Goal: Entertainment & Leisure: Consume media (video, audio)

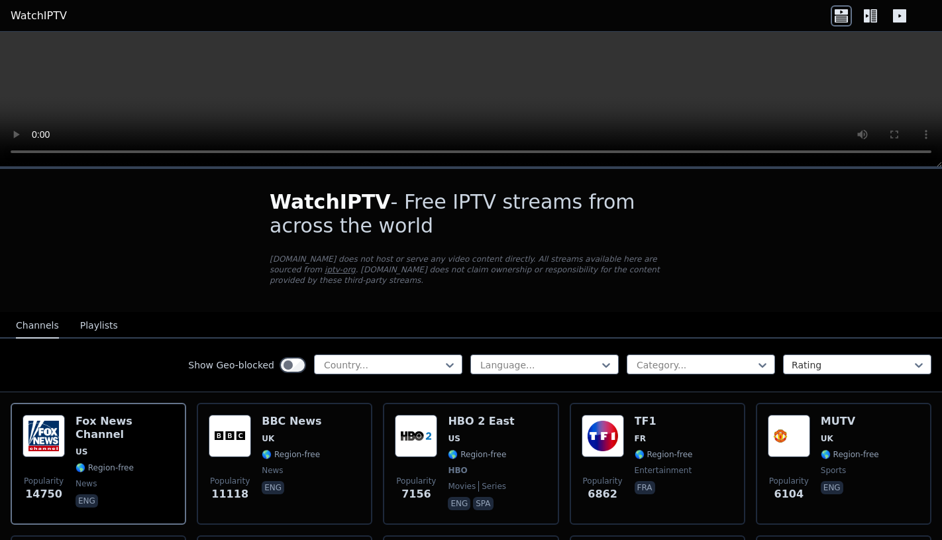
click at [105, 320] on button "Playlists" at bounding box center [99, 325] width 38 height 25
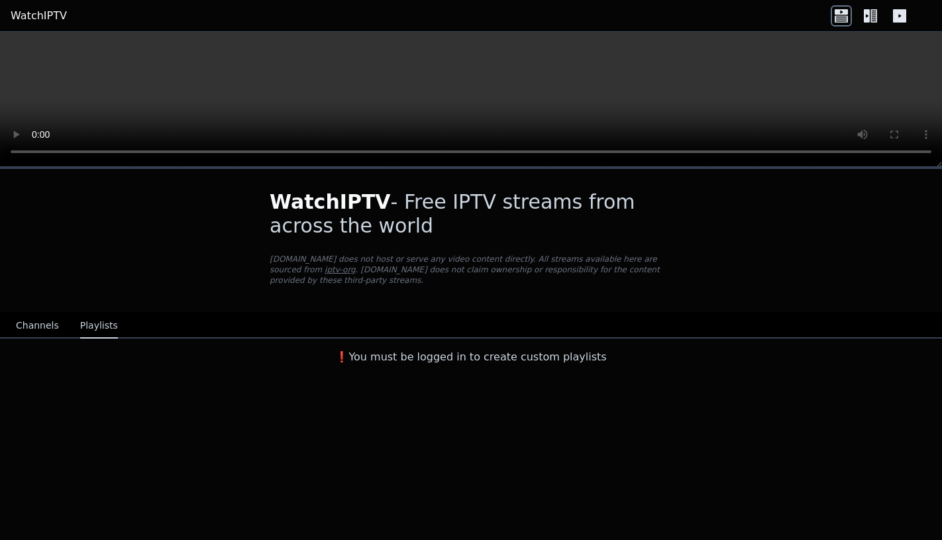
click at [25, 329] on button "Channels" at bounding box center [37, 325] width 43 height 25
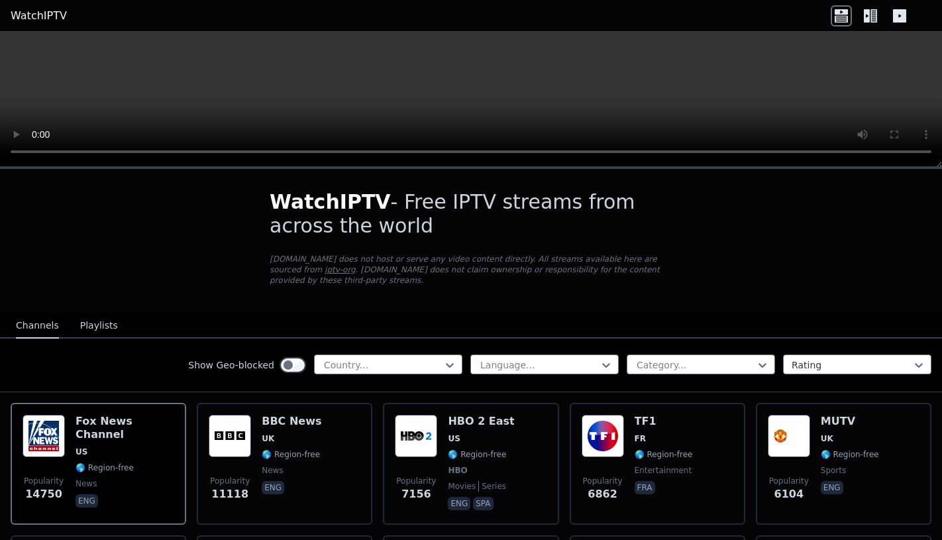
click at [17, 152] on video at bounding box center [471, 99] width 942 height 135
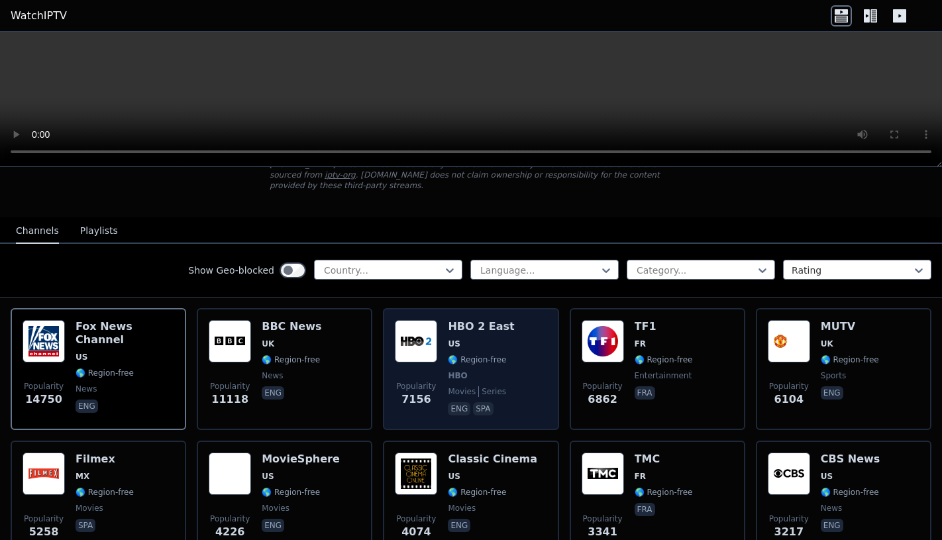
scroll to position [120, 0]
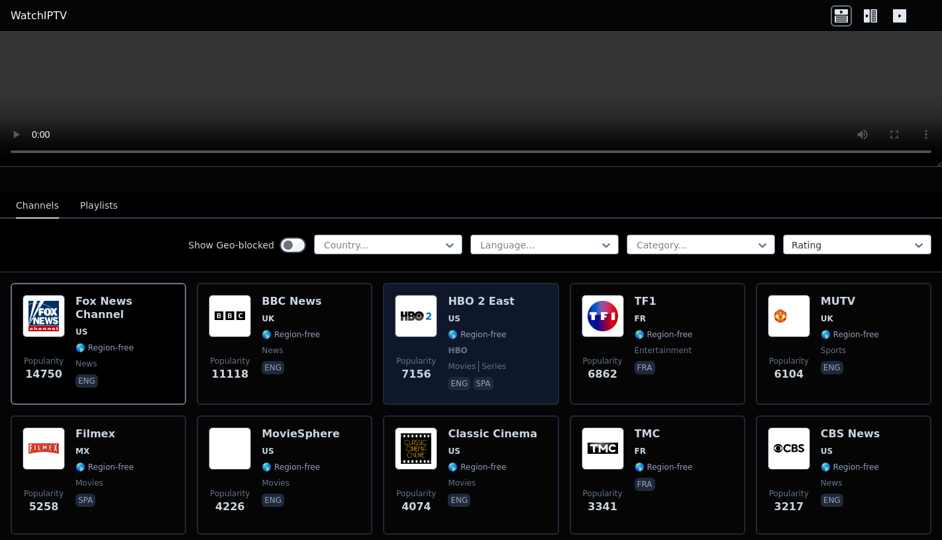
click at [455, 374] on div "HBO 2 East US 🌎 Region-free HBO movies series eng spa" at bounding box center [481, 344] width 66 height 98
click at [429, 338] on div "Popularity 7156" at bounding box center [416, 344] width 42 height 98
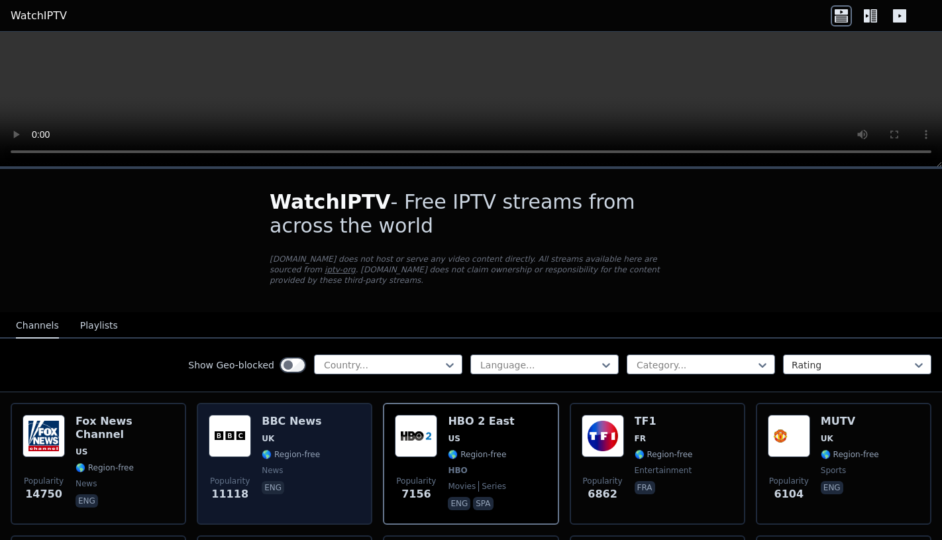
scroll to position [0, 0]
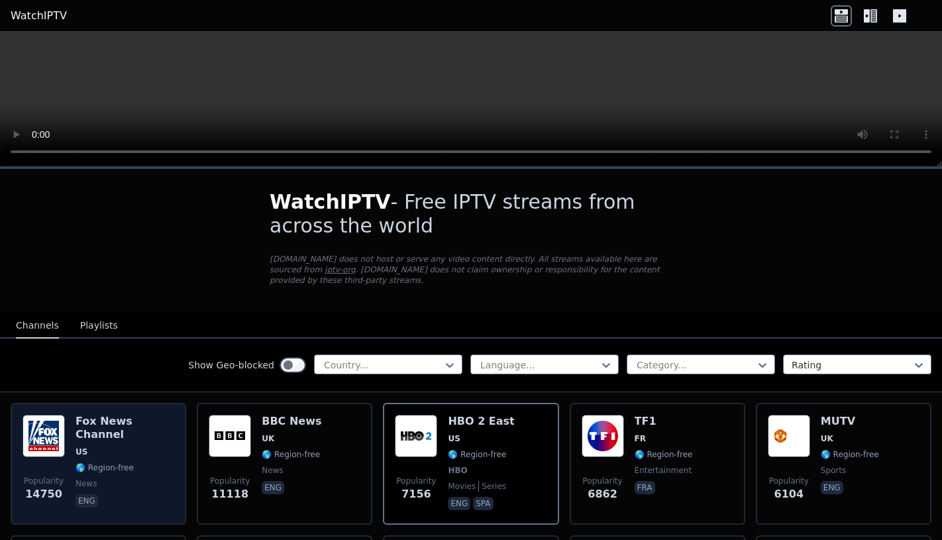
click at [127, 431] on div "[PERSON_NAME] US 🌎 Region-free news eng" at bounding box center [125, 464] width 99 height 98
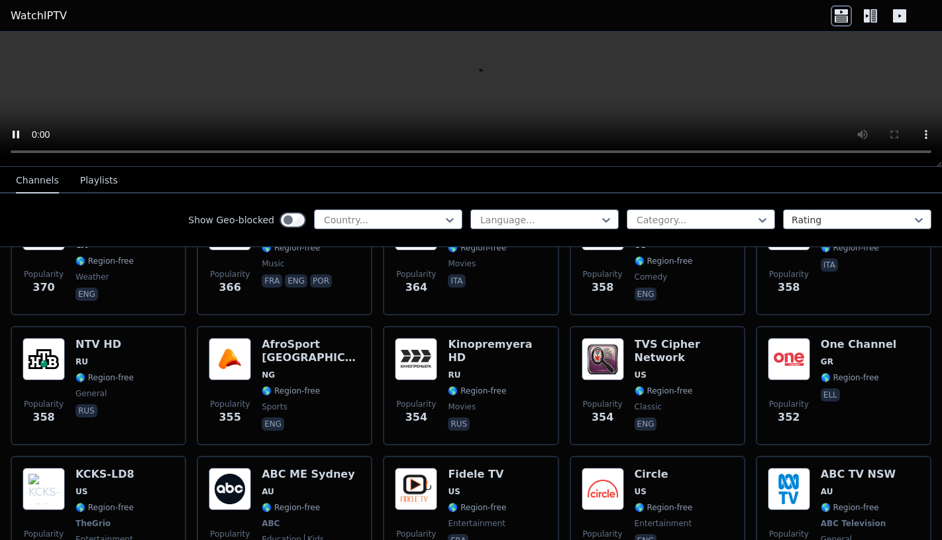
scroll to position [6296, 0]
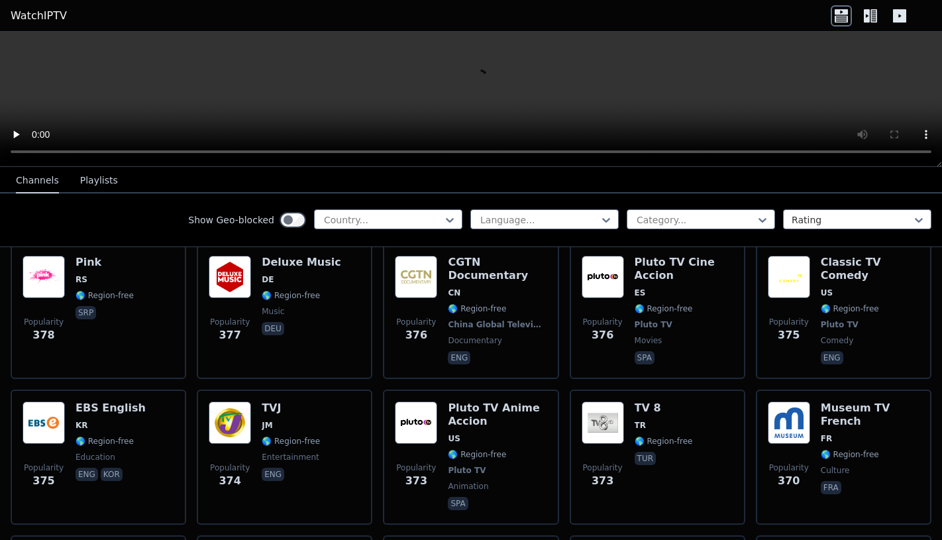
scroll to position [5980, 0]
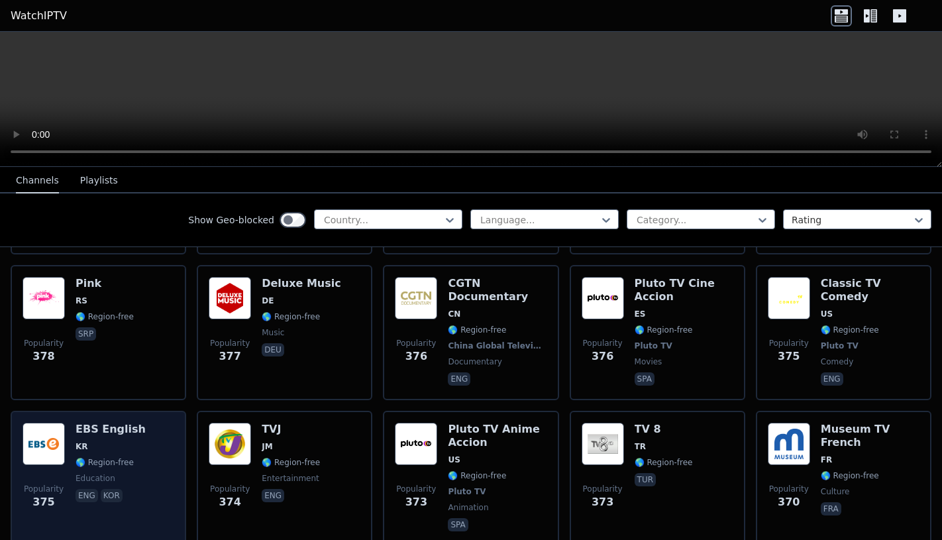
click at [102, 423] on div "EBS English KR 🌎 Region-free education eng kor" at bounding box center [111, 478] width 70 height 111
